Goal: Understand process/instructions

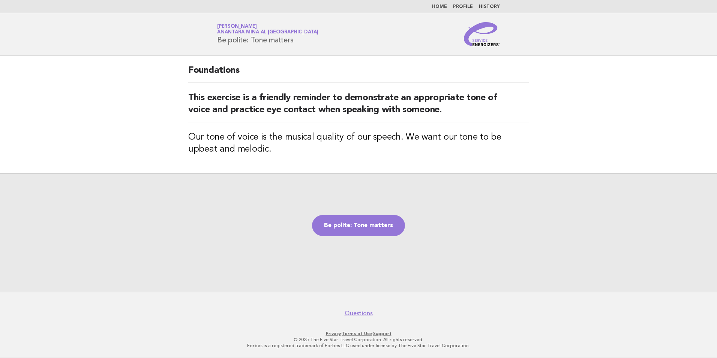
drag, startPoint x: 450, startPoint y: 178, endPoint x: 443, endPoint y: 178, distance: 7.9
click at [450, 178] on div "Be polite: Tone matters" at bounding box center [358, 232] width 717 height 118
click at [347, 220] on link "Be polite: Tone matters" at bounding box center [358, 225] width 93 height 21
click at [342, 230] on link "Be polite: Tone matters" at bounding box center [358, 225] width 93 height 21
click at [375, 223] on link "Be polite: Tone matters" at bounding box center [358, 225] width 93 height 21
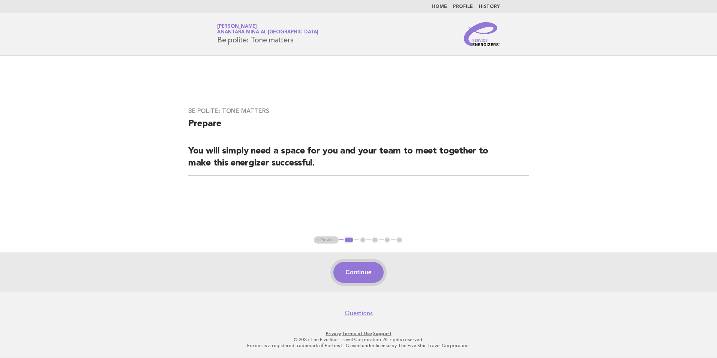
click at [361, 274] on button "Continue" at bounding box center [358, 272] width 50 height 21
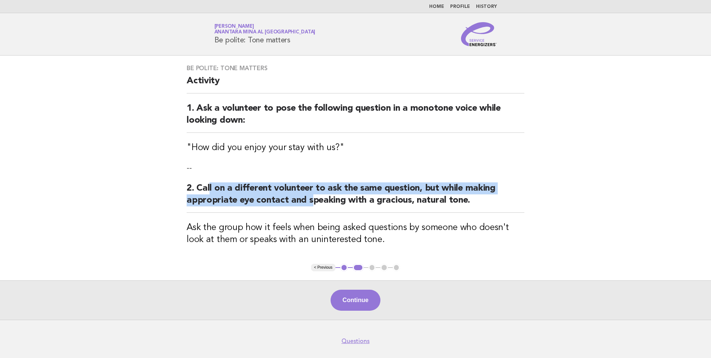
drag, startPoint x: 214, startPoint y: 192, endPoint x: 309, endPoint y: 195, distance: 94.9
click at [309, 195] on h2 "2. Call on a different volunteer to ask the same question, but while making app…" at bounding box center [356, 197] width 338 height 30
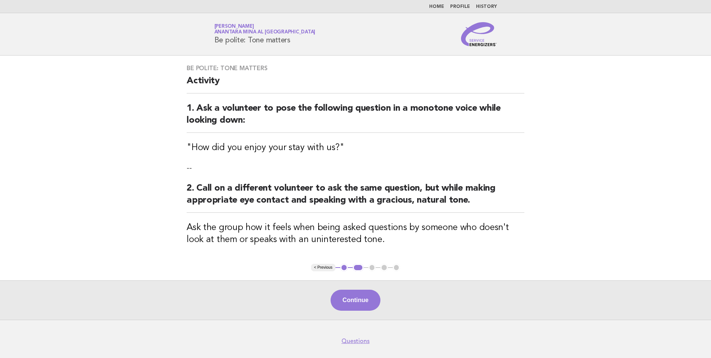
drag, startPoint x: 309, startPoint y: 195, endPoint x: 431, endPoint y: 216, distance: 123.6
click at [431, 216] on div "Be polite: Tone matters Activity 1. Ask a volunteer to pose the following quest…" at bounding box center [356, 159] width 356 height 208
drag, startPoint x: 476, startPoint y: 204, endPoint x: 315, endPoint y: 200, distance: 161.2
click at [315, 200] on h2 "2. Call on a different volunteer to ask the same question, but while making app…" at bounding box center [356, 197] width 338 height 30
drag, startPoint x: 315, startPoint y: 200, endPoint x: 390, endPoint y: 230, distance: 81.2
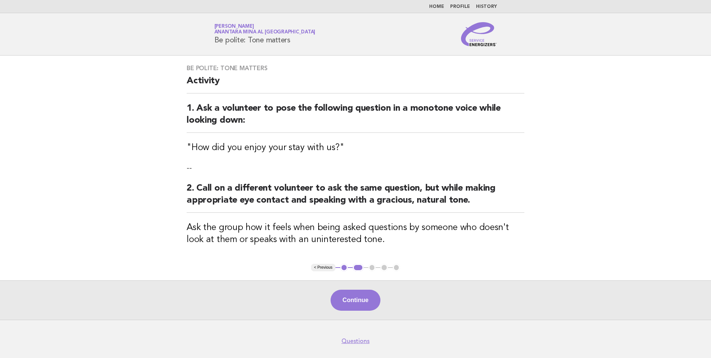
click at [391, 230] on h3 "Ask the group how it feels when being asked questions by someone who doesn't lo…" at bounding box center [356, 233] width 338 height 24
click at [339, 298] on button "Continue" at bounding box center [356, 299] width 50 height 21
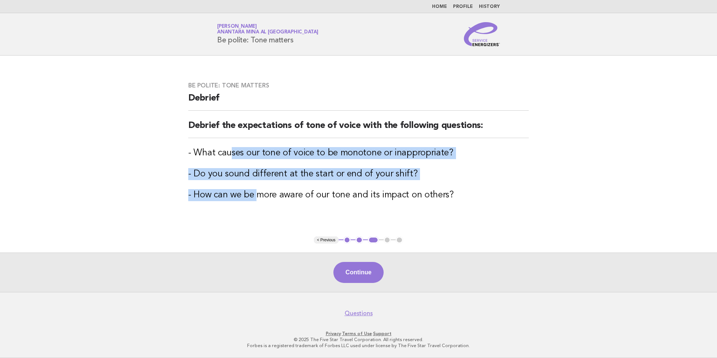
drag, startPoint x: 231, startPoint y: 144, endPoint x: 259, endPoint y: 193, distance: 56.8
click at [259, 193] on div "Be polite: Tone matters Debrief Debrief the expectations of tone of voice with …" at bounding box center [358, 146] width 358 height 146
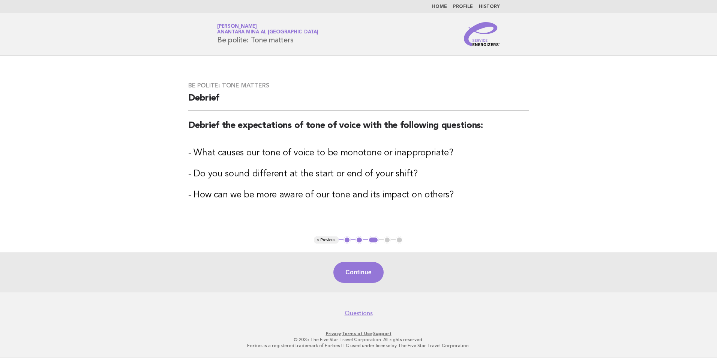
drag, startPoint x: 259, startPoint y: 193, endPoint x: 658, endPoint y: 213, distance: 399.2
click at [658, 213] on main "Be polite: Tone matters Debrief Debrief the expectations of tone of voice with …" at bounding box center [358, 173] width 717 height 236
drag, startPoint x: 192, startPoint y: 197, endPoint x: 366, endPoint y: 197, distance: 174.6
click at [366, 197] on h3 "- How can we be more aware of our tone and its impact on others?" at bounding box center [358, 195] width 340 height 12
drag, startPoint x: 366, startPoint y: 197, endPoint x: 444, endPoint y: 249, distance: 93.8
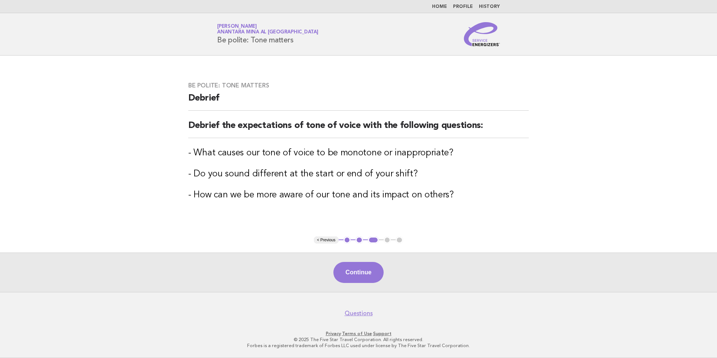
click at [443, 249] on main "Be polite: Tone matters Debrief Debrief the expectations of tone of voice with …" at bounding box center [358, 173] width 717 height 236
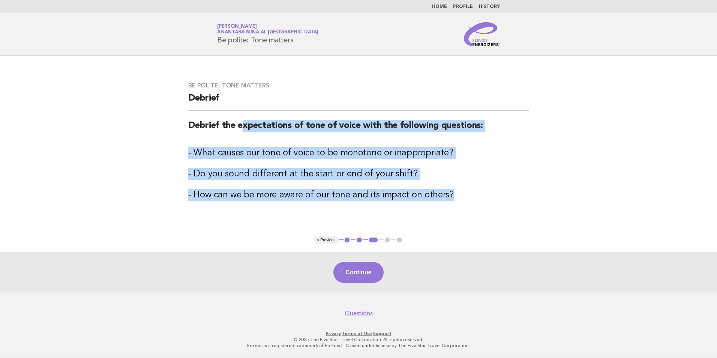
drag, startPoint x: 449, startPoint y: 199, endPoint x: 262, endPoint y: 116, distance: 204.4
click at [262, 116] on div "Be polite: Tone matters Debrief Debrief the expectations of tone of voice with …" at bounding box center [358, 146] width 358 height 146
click at [590, 112] on main "Be polite: Tone matters Debrief Debrief the expectations of tone of voice with …" at bounding box center [358, 173] width 717 height 236
